Goal: Communication & Community: Share content

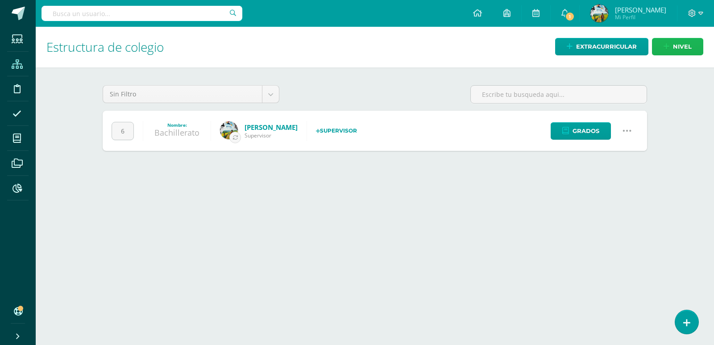
click at [672, 47] on link "nivel" at bounding box center [677, 46] width 51 height 17
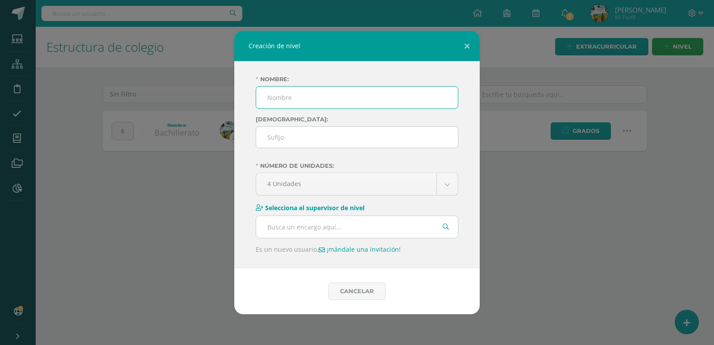
click at [566, 220] on div "Creación de nivel Nombre: Sufijo: Número de unidades: 4 Unidades 2 Unidades 3 U…" at bounding box center [357, 172] width 707 height 283
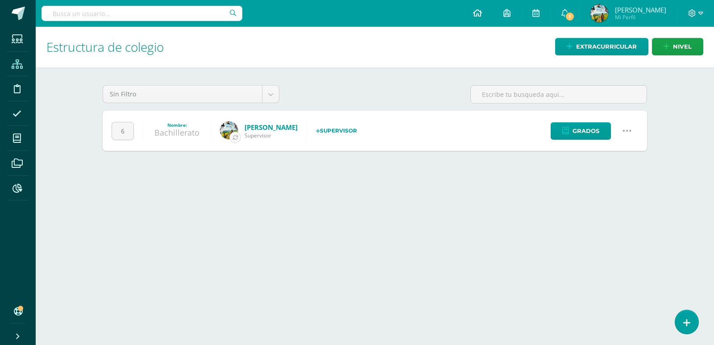
click at [493, 14] on link at bounding box center [477, 13] width 30 height 27
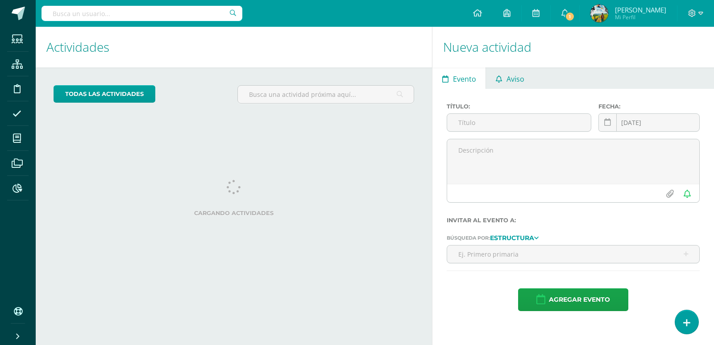
click at [506, 80] on span "Aviso" at bounding box center [515, 78] width 18 height 21
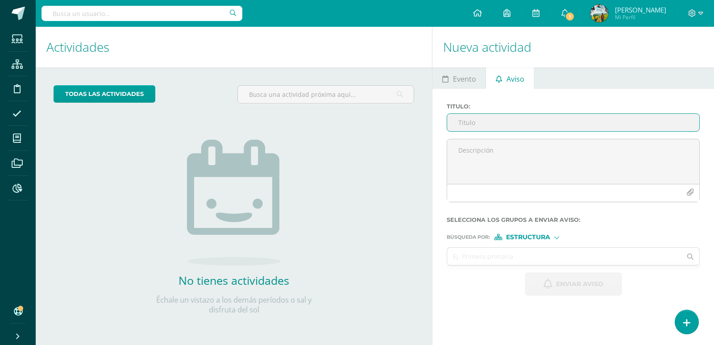
click at [511, 126] on input "Titulo :" at bounding box center [573, 122] width 252 height 17
paste input "Participación - La Constitución Política de [GEOGRAPHIC_DATA]"
type input "Participación - La Constitución Política de [GEOGRAPHIC_DATA]"
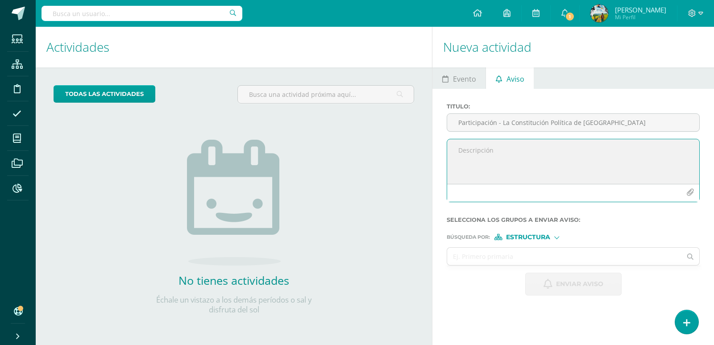
click at [488, 154] on textarea at bounding box center [573, 161] width 252 height 45
paste textarea "Buena tarde familias [DEMOGRAPHIC_DATA] del Liceo. Estimados estudiantes a quie…"
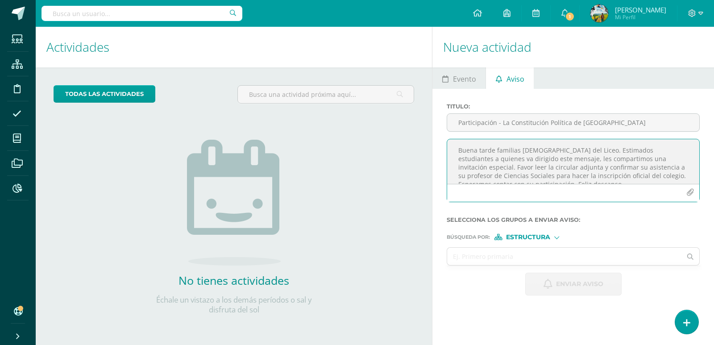
type textarea "Buena tarde familias [DEMOGRAPHIC_DATA] del Liceo. Estimados estudiantes a quie…"
click at [690, 189] on icon "button" at bounding box center [690, 193] width 8 height 8
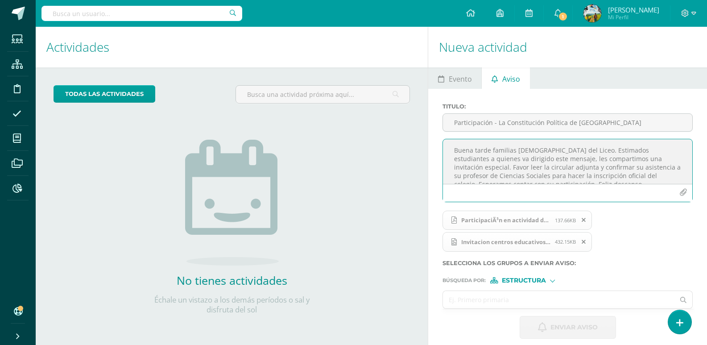
click at [549, 297] on input "text" at bounding box center [559, 299] width 232 height 17
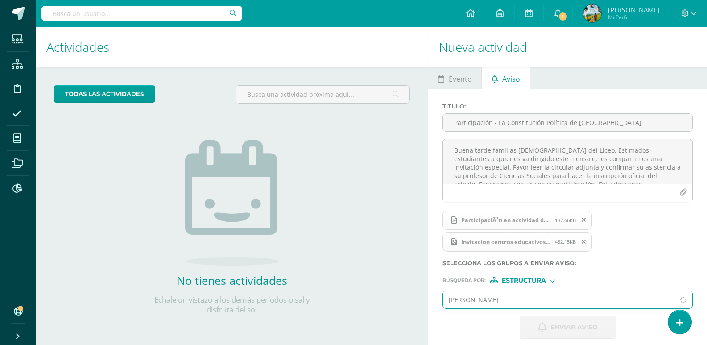
type input "[PERSON_NAME]"
click at [554, 282] on div at bounding box center [553, 280] width 4 height 4
click at [551, 302] on label "Persona" at bounding box center [526, 303] width 61 height 6
click at [543, 299] on input "text" at bounding box center [559, 299] width 232 height 17
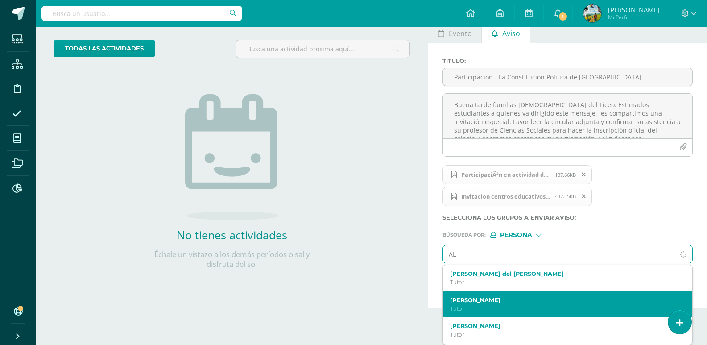
type input "A"
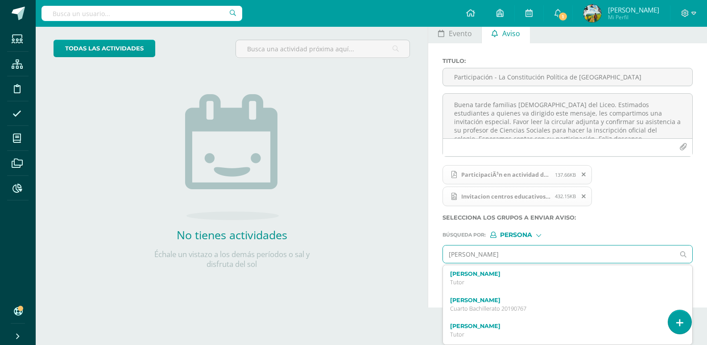
type input "[PERSON_NAME]"
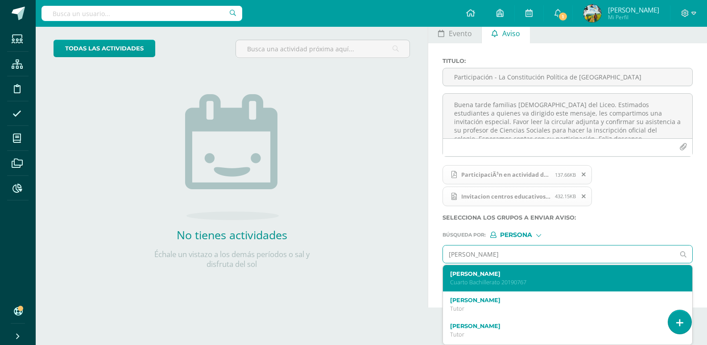
click at [522, 282] on p "Cuarto Bachillerato 20190767" at bounding box center [562, 282] width 225 height 8
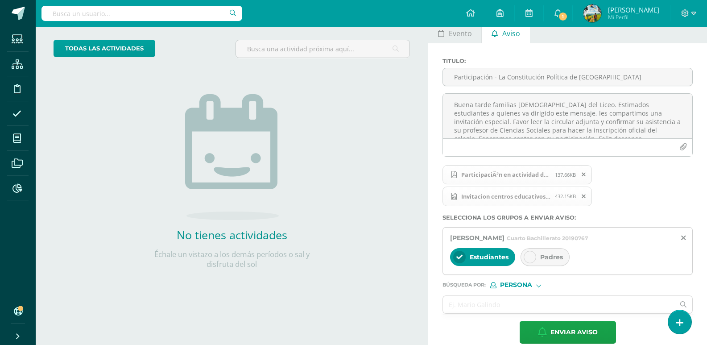
click at [546, 256] on span "Padres" at bounding box center [551, 257] width 23 height 8
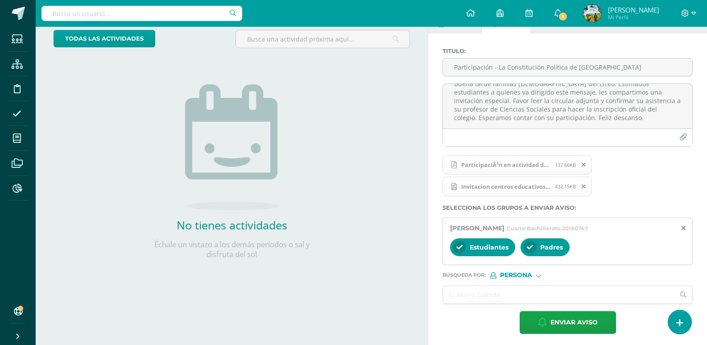
scroll to position [58, 0]
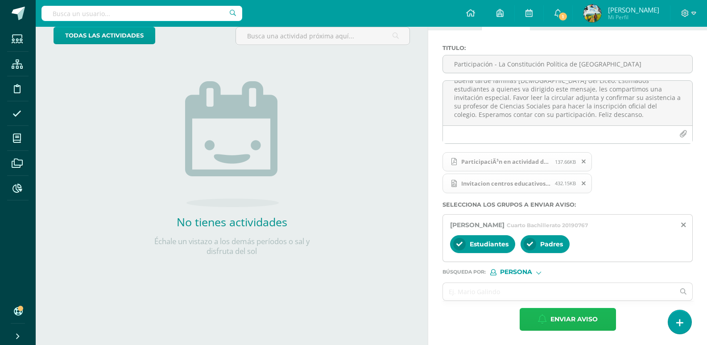
click at [574, 319] on span "Enviar aviso" at bounding box center [574, 319] width 47 height 22
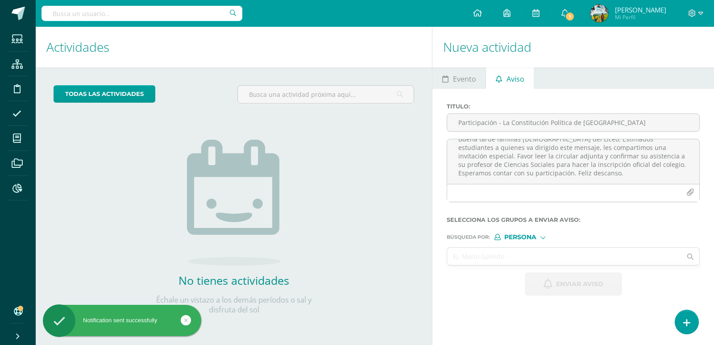
scroll to position [0, 0]
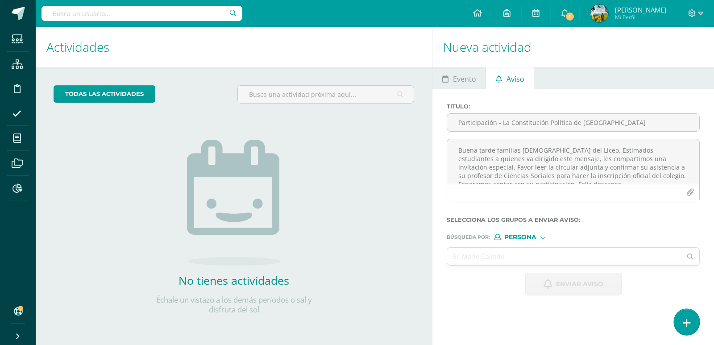
click at [689, 318] on icon at bounding box center [687, 323] width 8 height 10
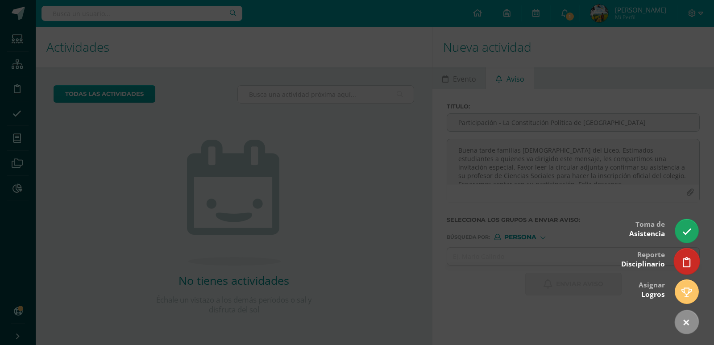
click at [685, 259] on icon at bounding box center [687, 262] width 8 height 10
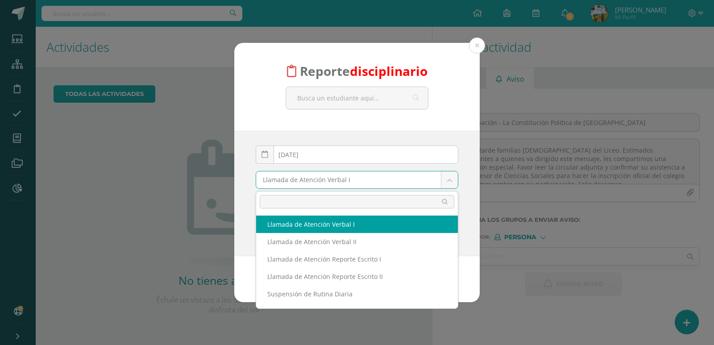
click at [452, 176] on body "Reporte disciplinario [DATE] October, 2025 Mo Tu We Th Fr Sa Su 29 30 1 2 3 4 5…" at bounding box center [357, 172] width 714 height 345
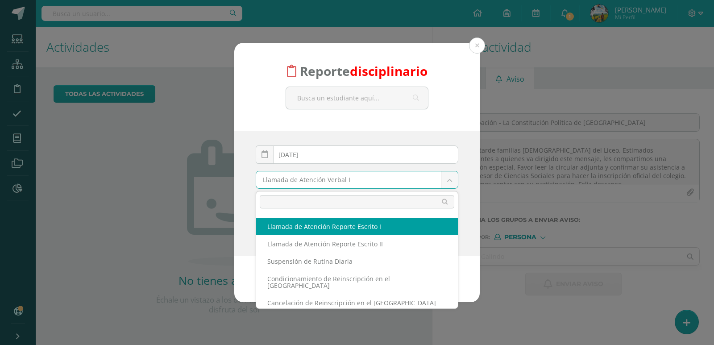
scroll to position [21, 0]
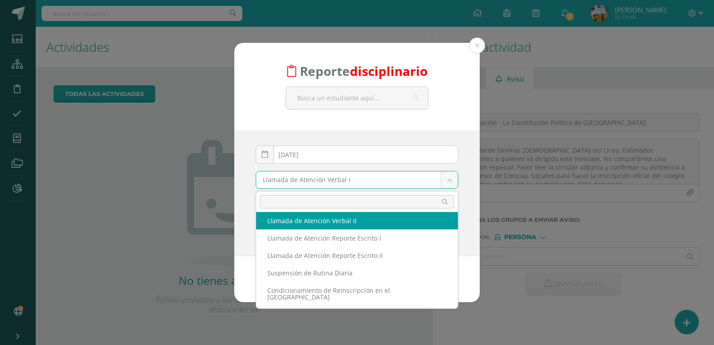
click at [114, 167] on body "Reporte disciplinario [DATE] October, 2025 Mo Tu We Th Fr Sa Su 29 30 1 2 3 4 5…" at bounding box center [357, 172] width 714 height 345
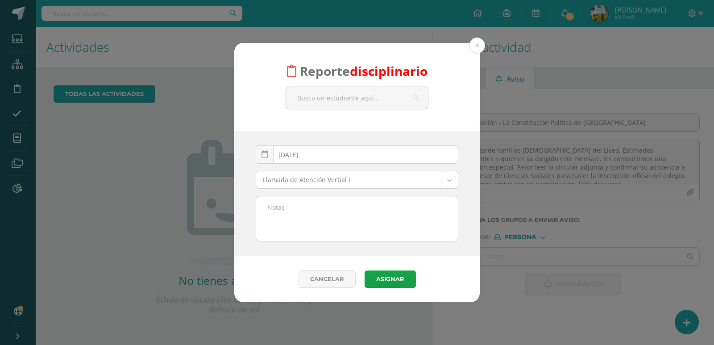
click at [111, 151] on div "Reporte disciplinario [DATE] October, 2025 Mo Tu We Th Fr Sa Su 29 30 1 2 3 4 5…" at bounding box center [357, 172] width 707 height 259
